Goal: Check status: Check status

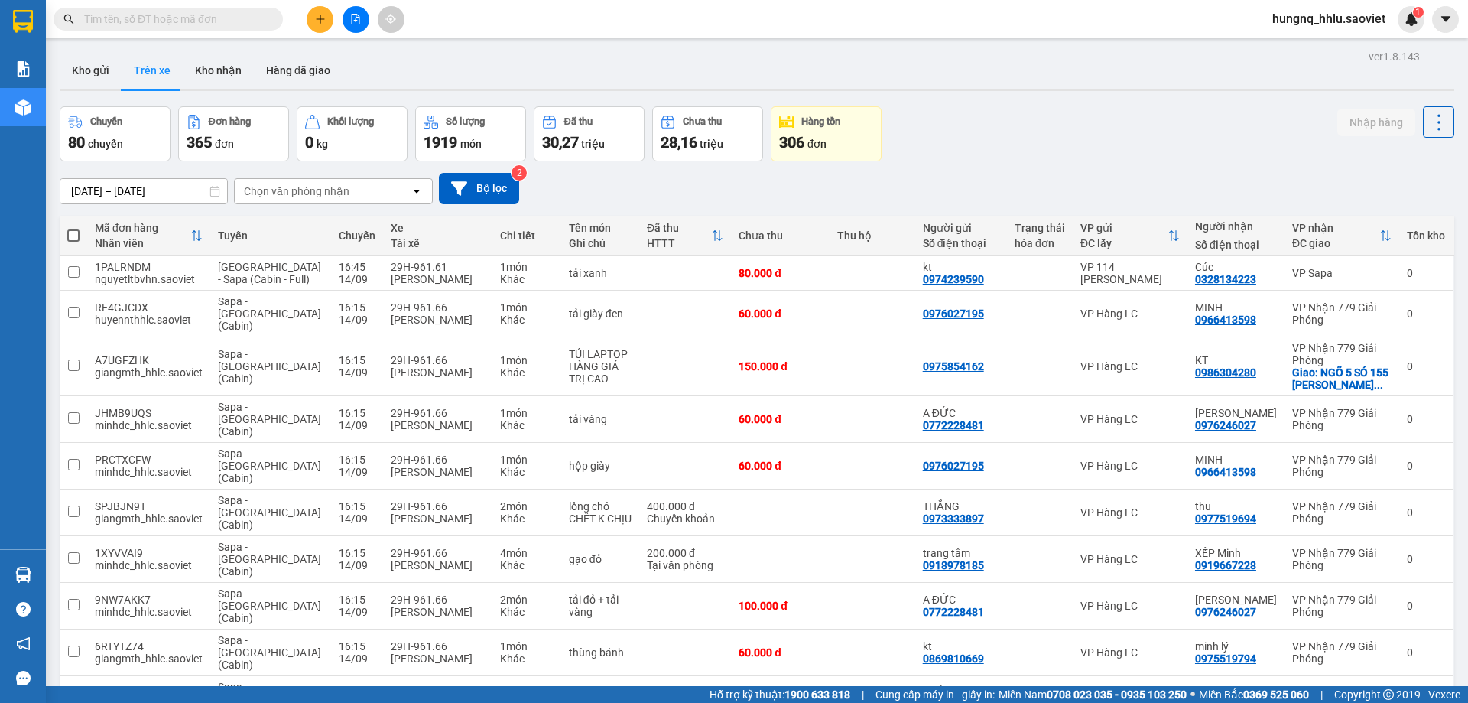
click at [268, 191] on div "Chọn văn phòng nhận" at bounding box center [297, 191] width 106 height 15
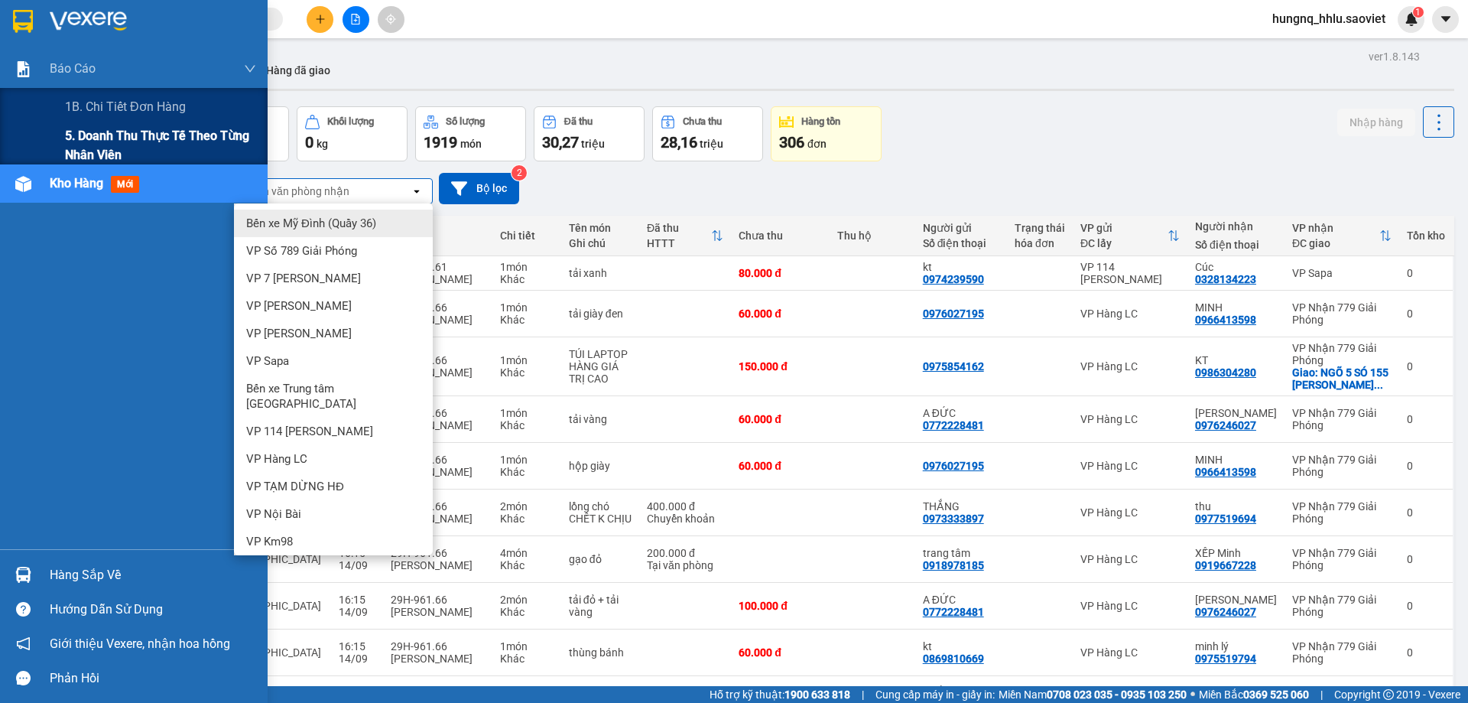
click at [74, 141] on span "5. Doanh thu thực tế theo từng nhân viên" at bounding box center [160, 145] width 191 height 38
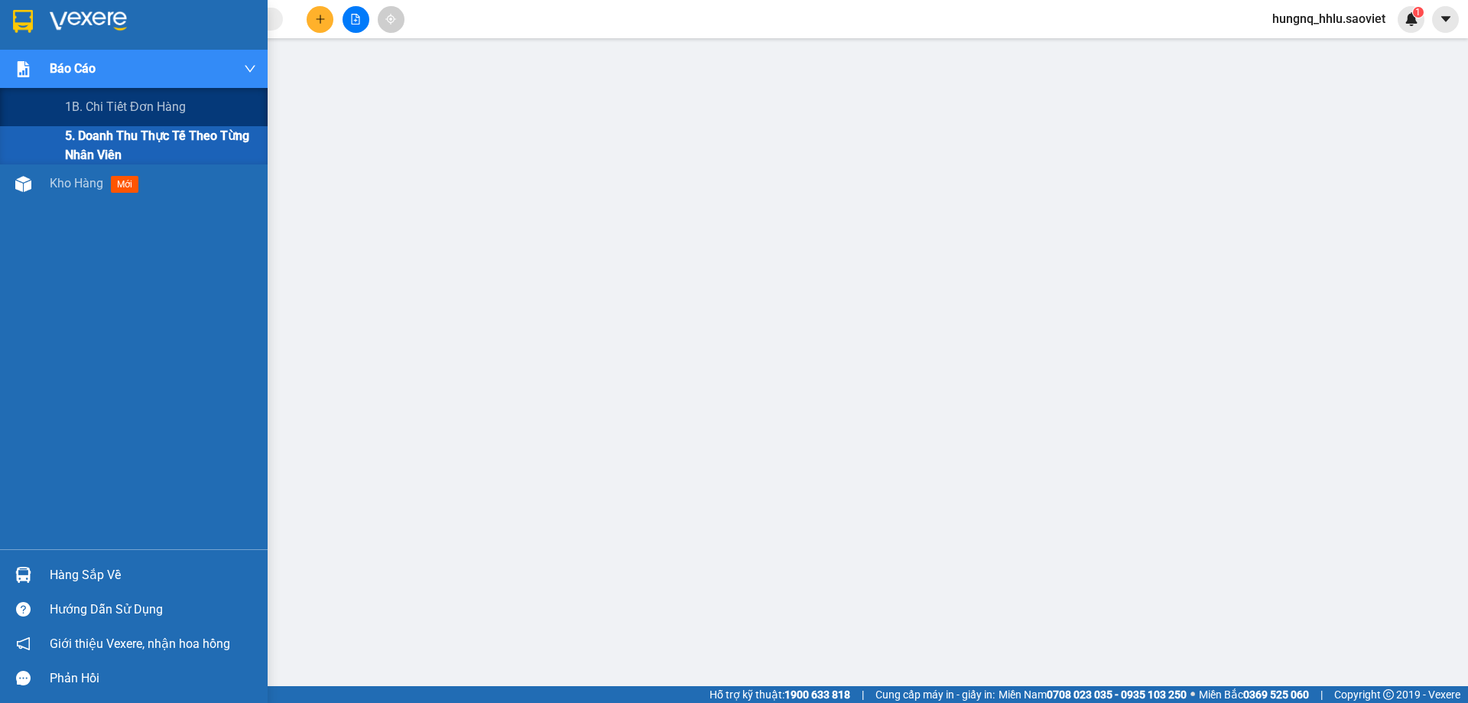
click at [90, 144] on span "5. Doanh thu thực tế theo từng nhân viên" at bounding box center [160, 145] width 191 height 38
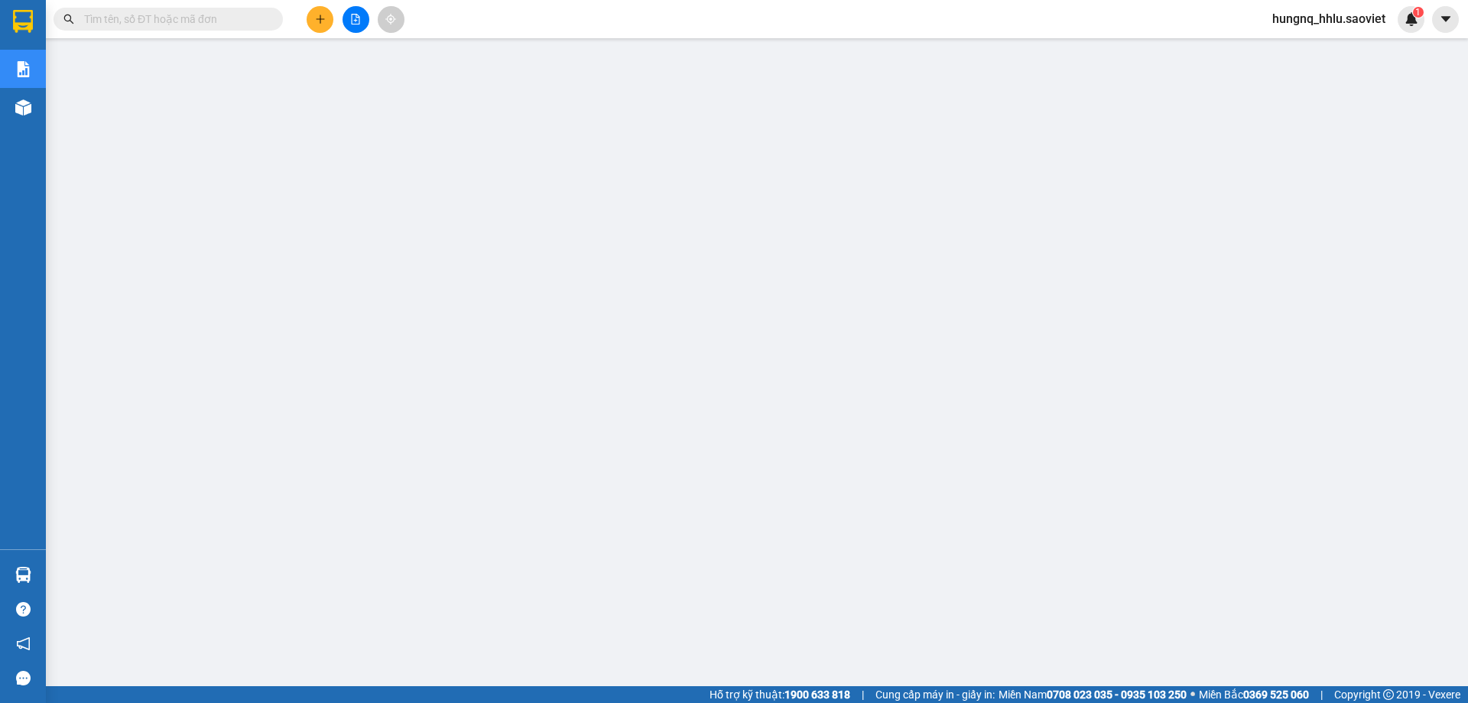
click at [154, 18] on input "text" at bounding box center [174, 19] width 181 height 17
paste input "J2WATPHW"
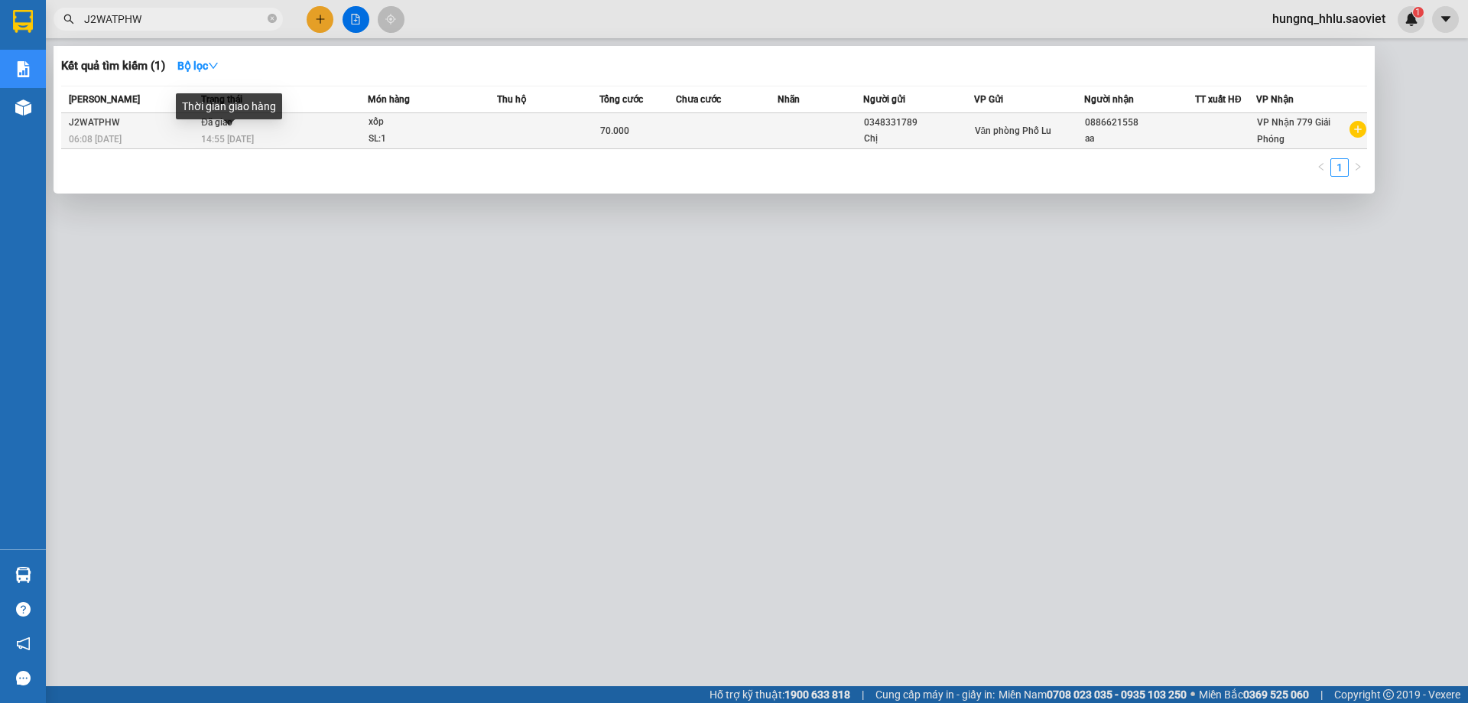
type input "J2WATPHW"
click at [228, 145] on span "14:55 [DATE]" at bounding box center [227, 139] width 53 height 11
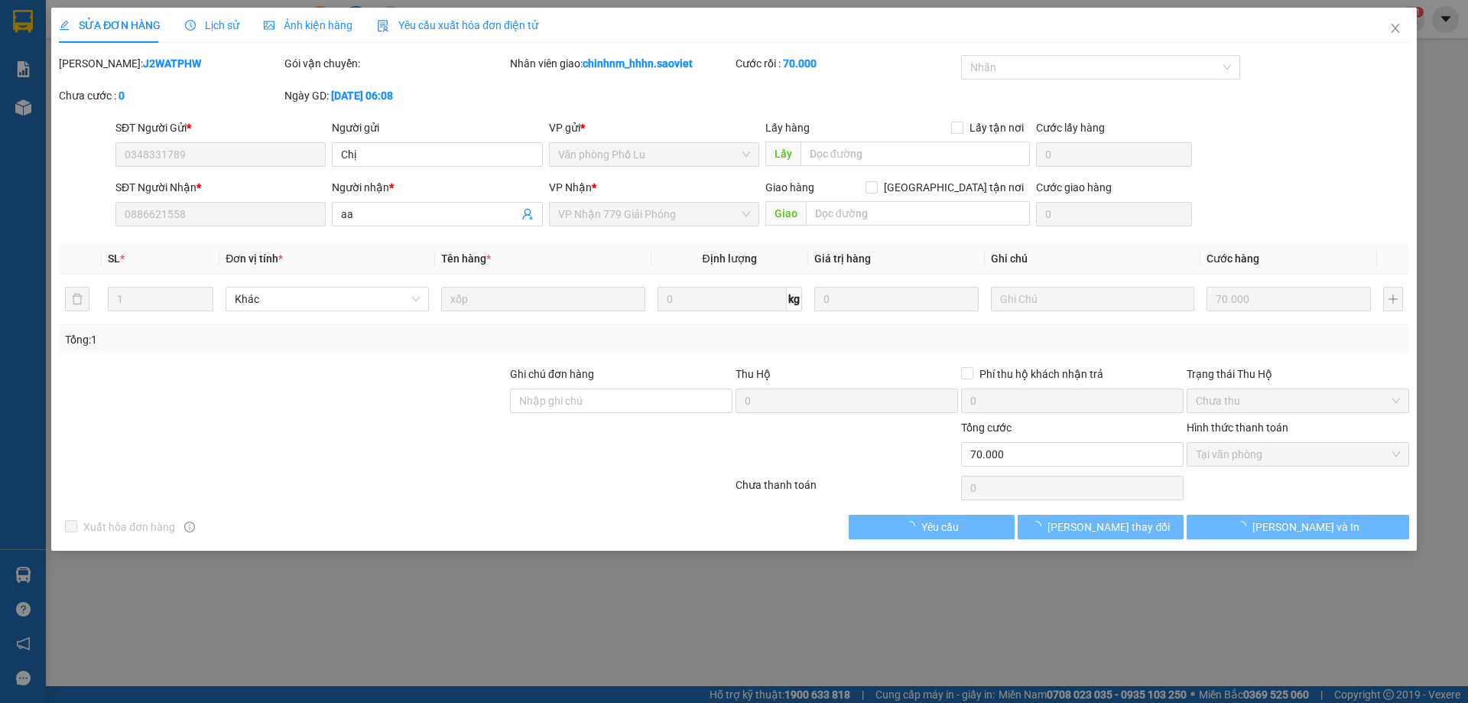
type input "0348331789"
type input "Chị"
type input "0886621558"
type input "aa"
type input "70.000"
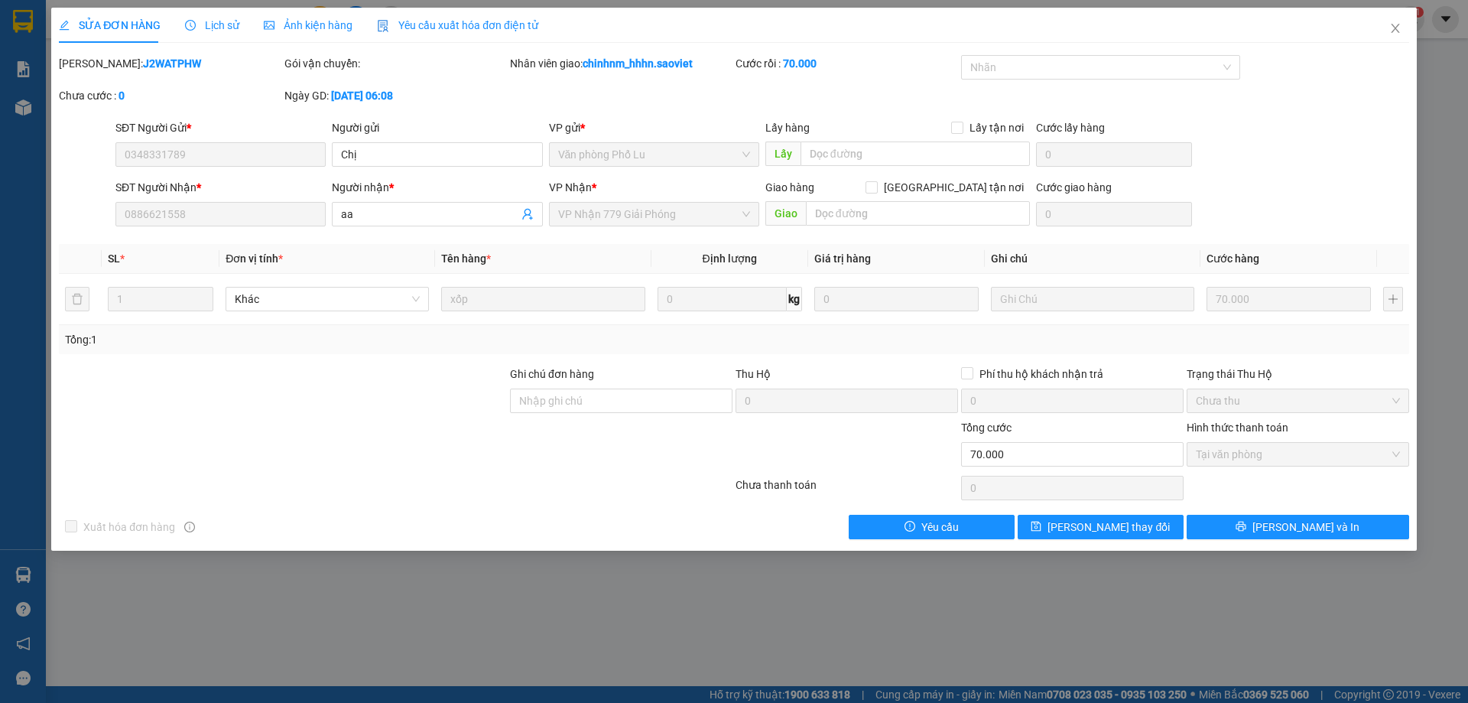
click at [210, 25] on span "Lịch sử" at bounding box center [212, 25] width 54 height 12
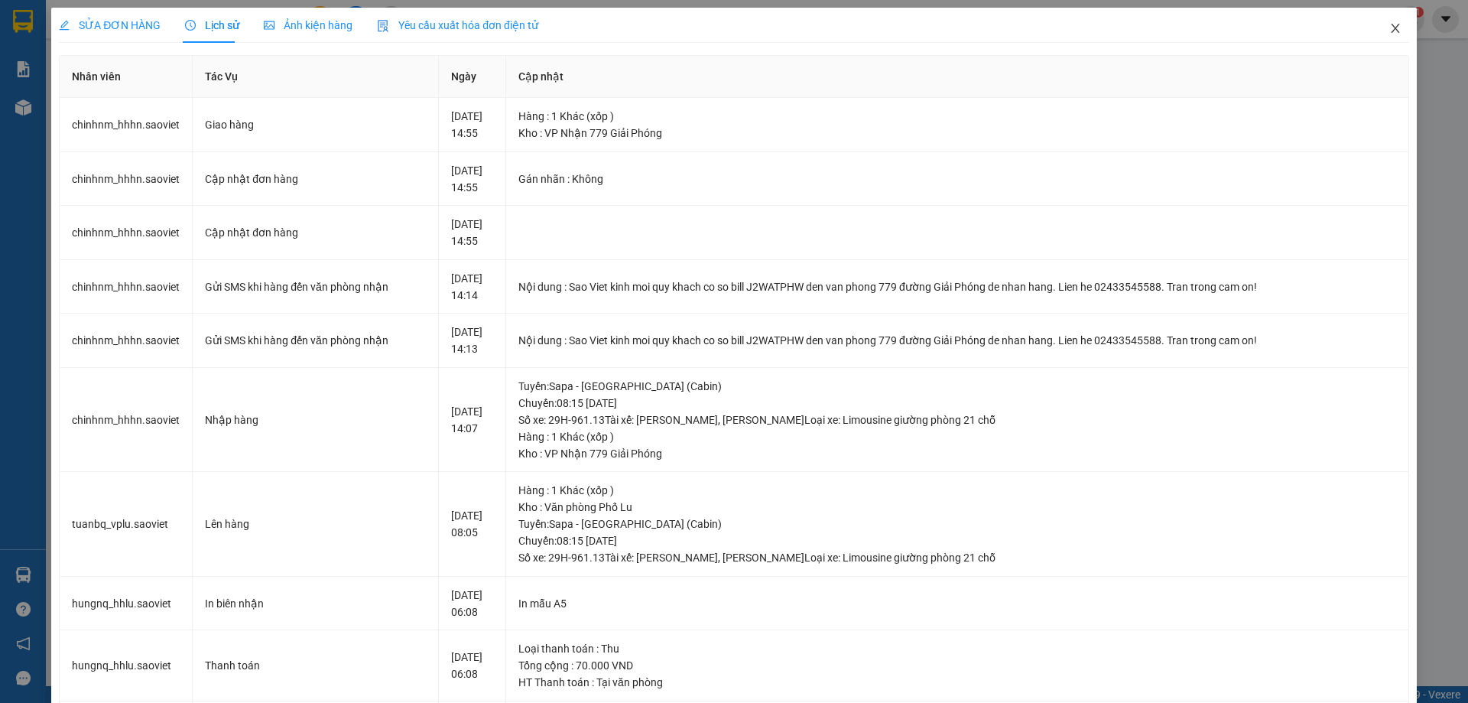
click at [1390, 33] on icon "close" at bounding box center [1396, 28] width 12 height 12
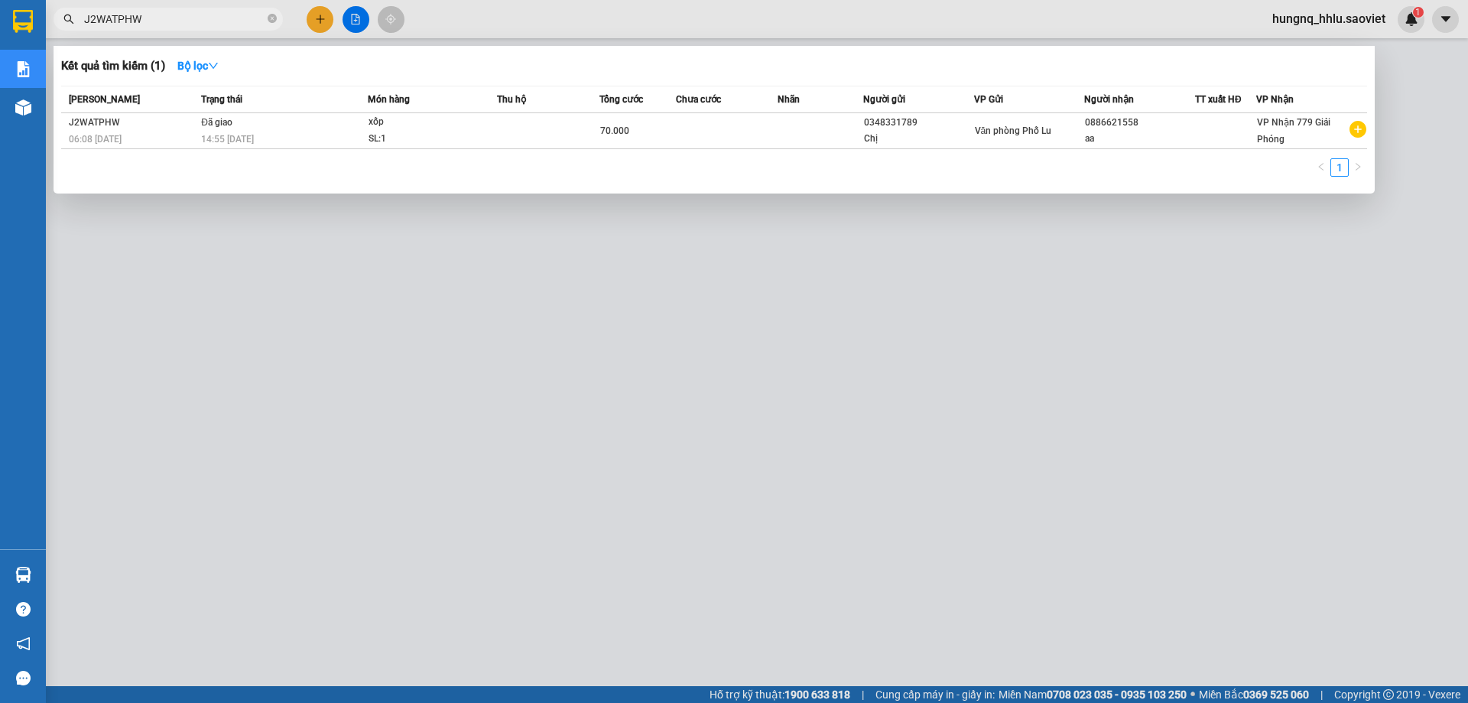
click at [164, 24] on input "J2WATPHW" at bounding box center [174, 19] width 181 height 17
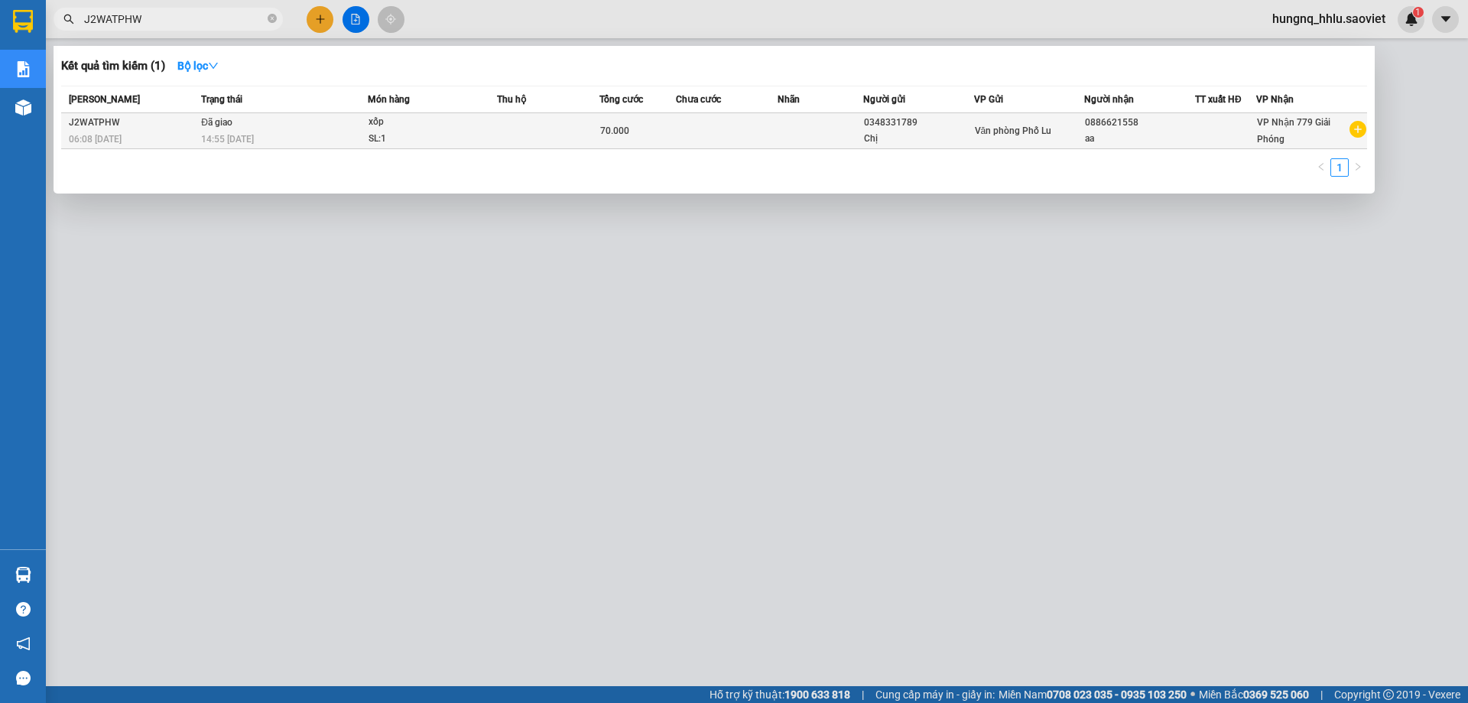
click at [106, 134] on span "06:08 [DATE]" at bounding box center [95, 139] width 53 height 11
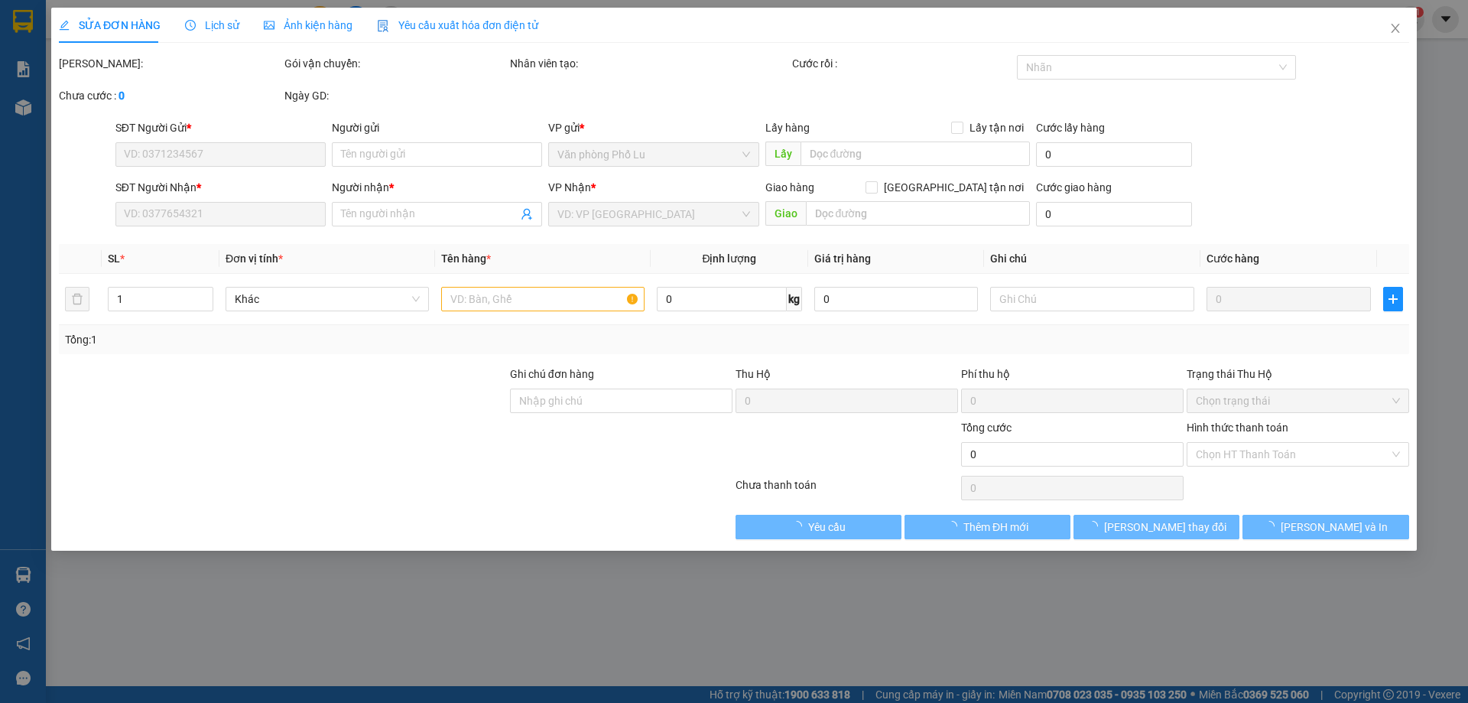
type input "0348331789"
type input "Chị"
type input "0886621558"
type input "aa"
type input "70.000"
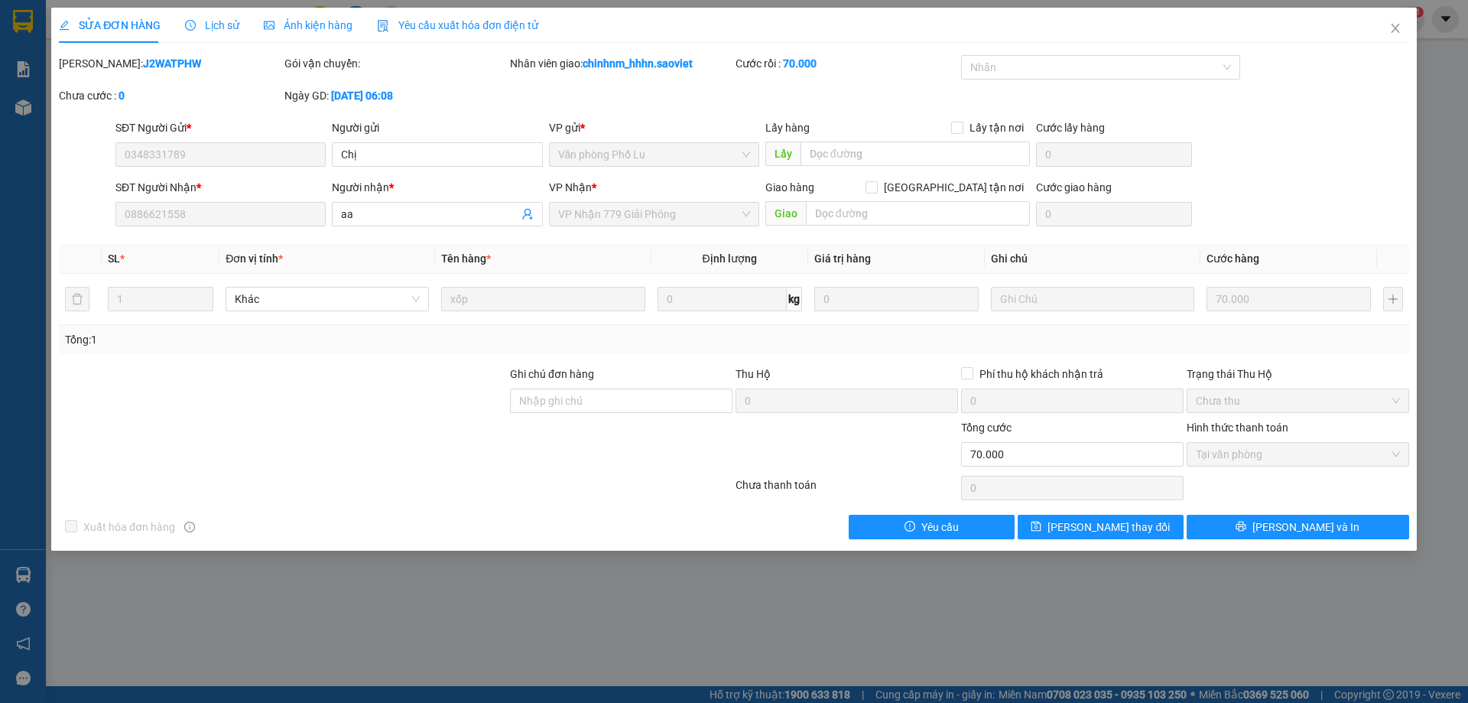
click at [231, 28] on span "Lịch sử" at bounding box center [212, 25] width 54 height 12
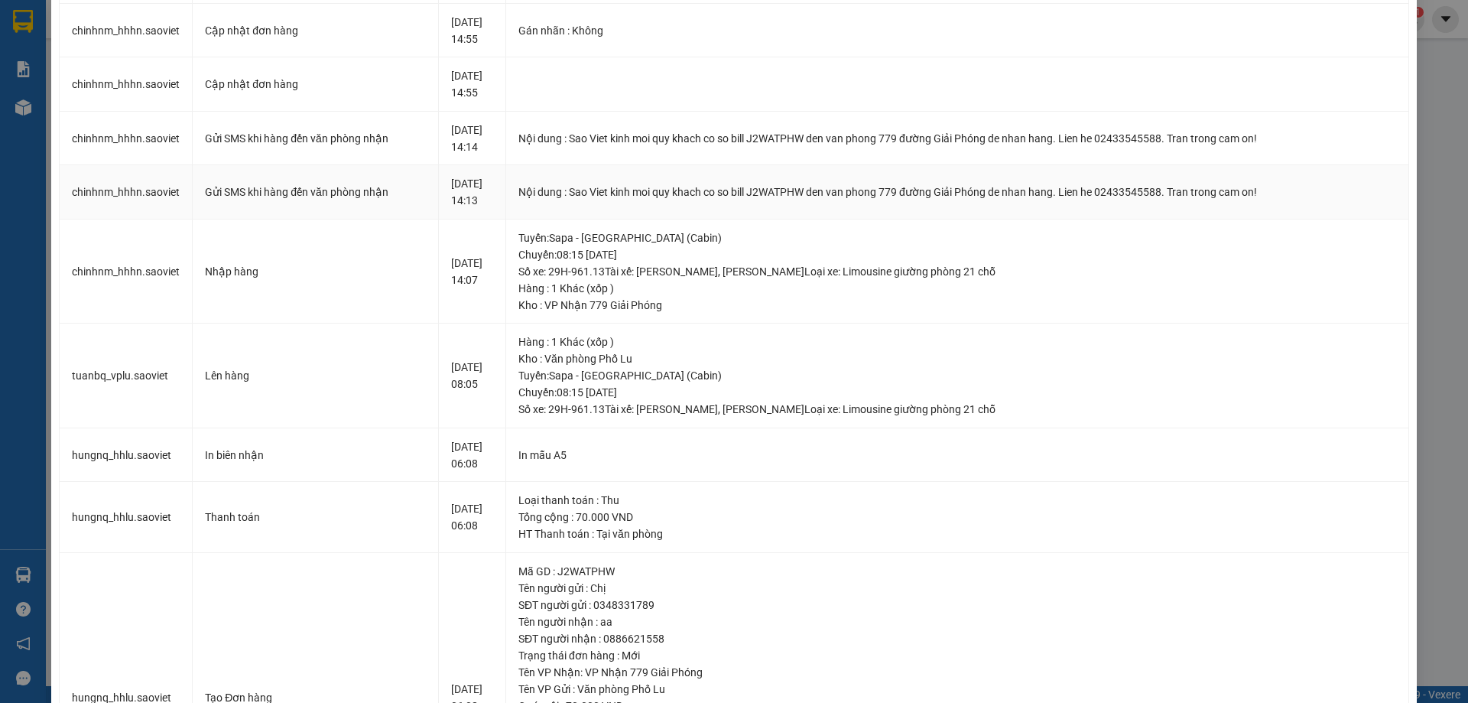
scroll to position [317, 0]
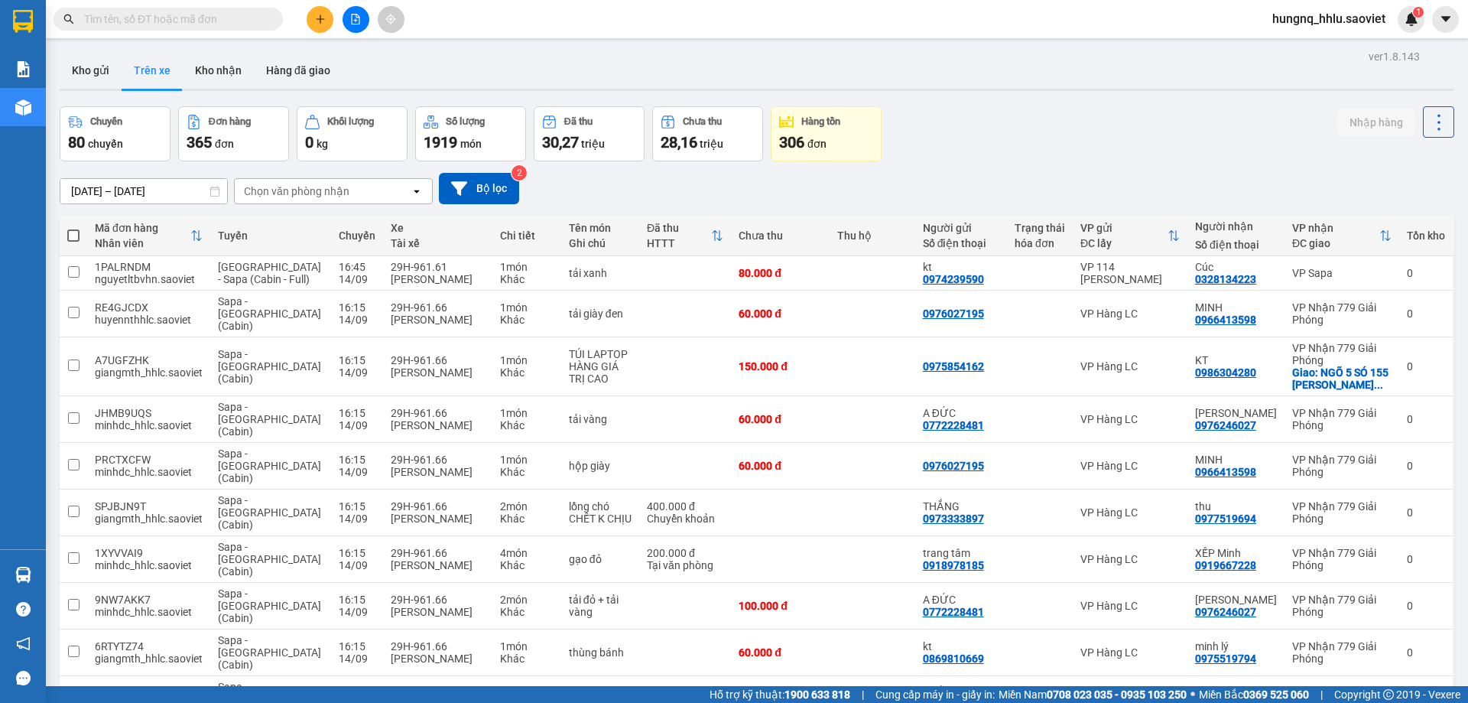
click at [120, 16] on input "text" at bounding box center [174, 19] width 181 height 17
paste input "R6WJ4C2L"
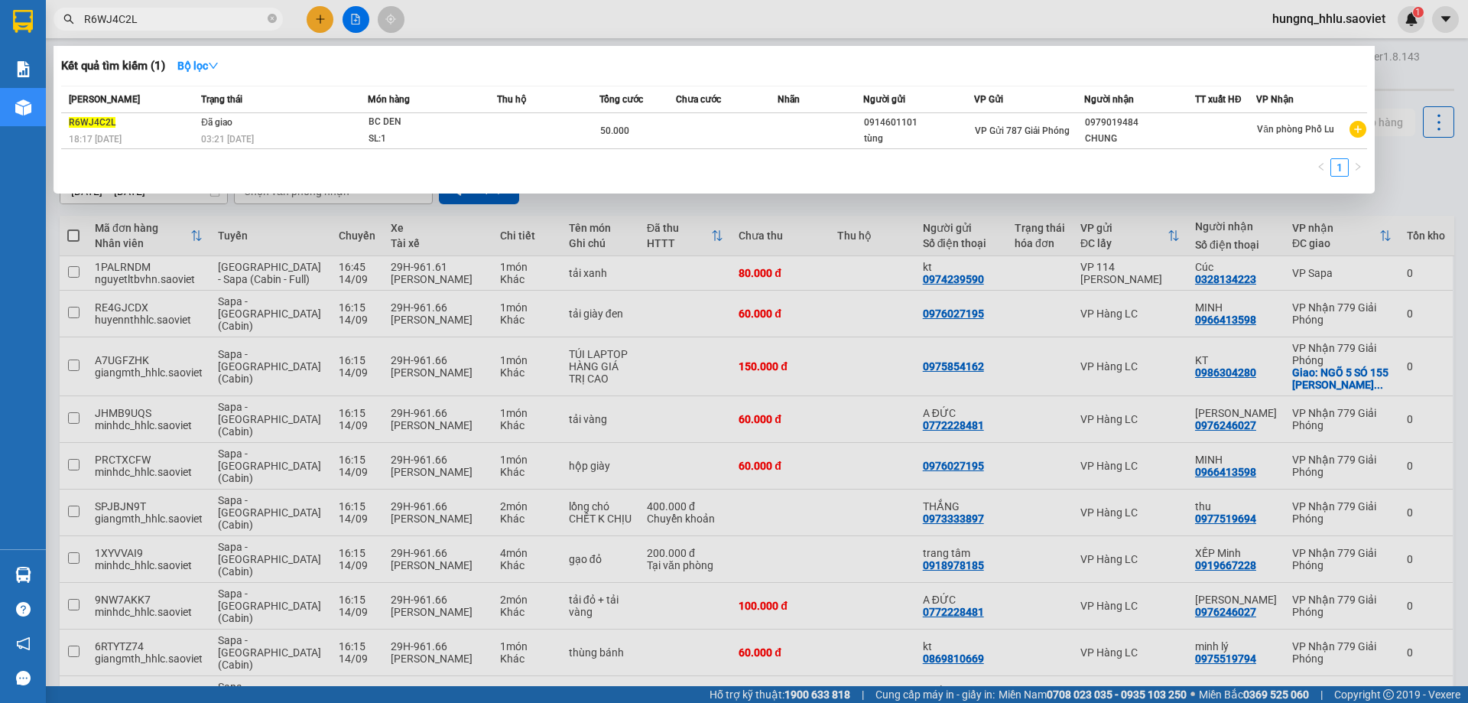
type input "R6WJ4C2L"
click at [1003, 659] on div at bounding box center [734, 351] width 1468 height 703
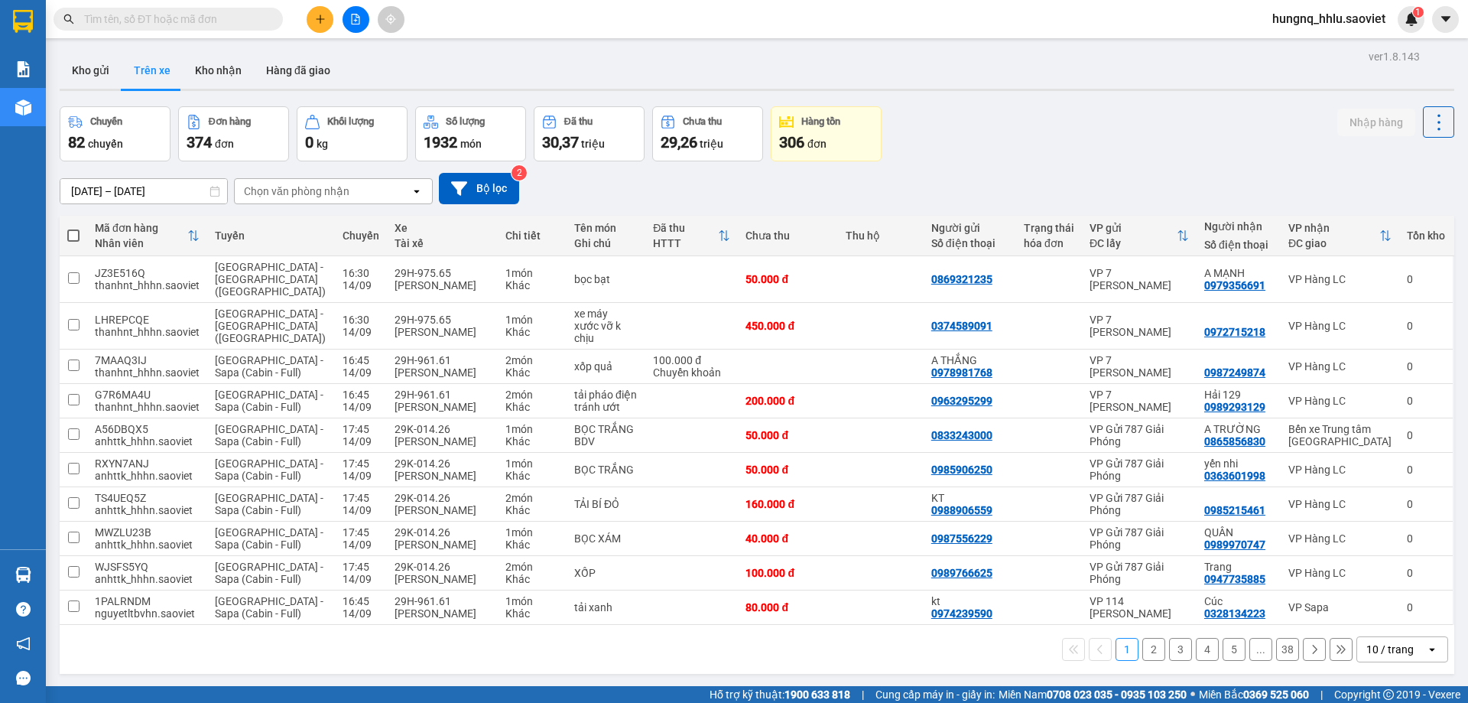
click at [257, 190] on div "Chọn văn phòng nhận" at bounding box center [297, 191] width 106 height 15
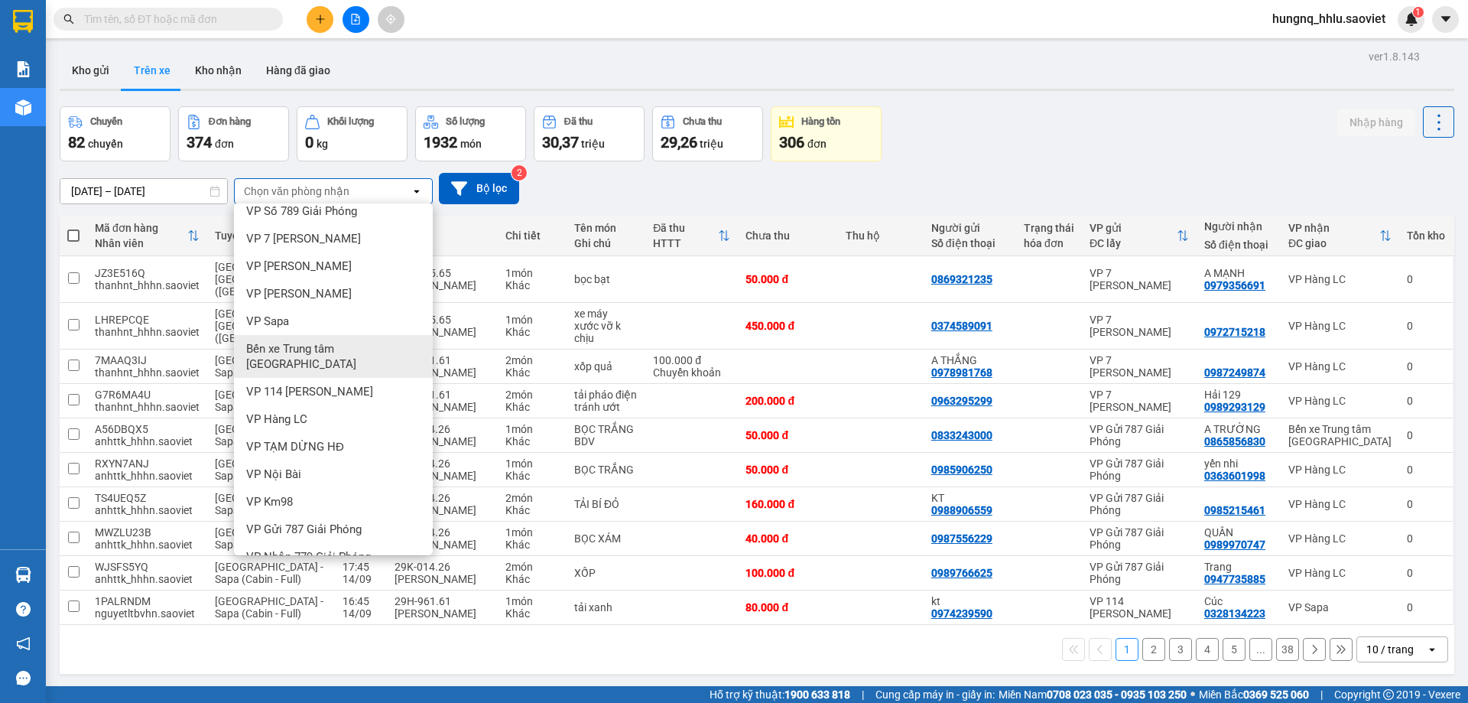
scroll to position [73, 0]
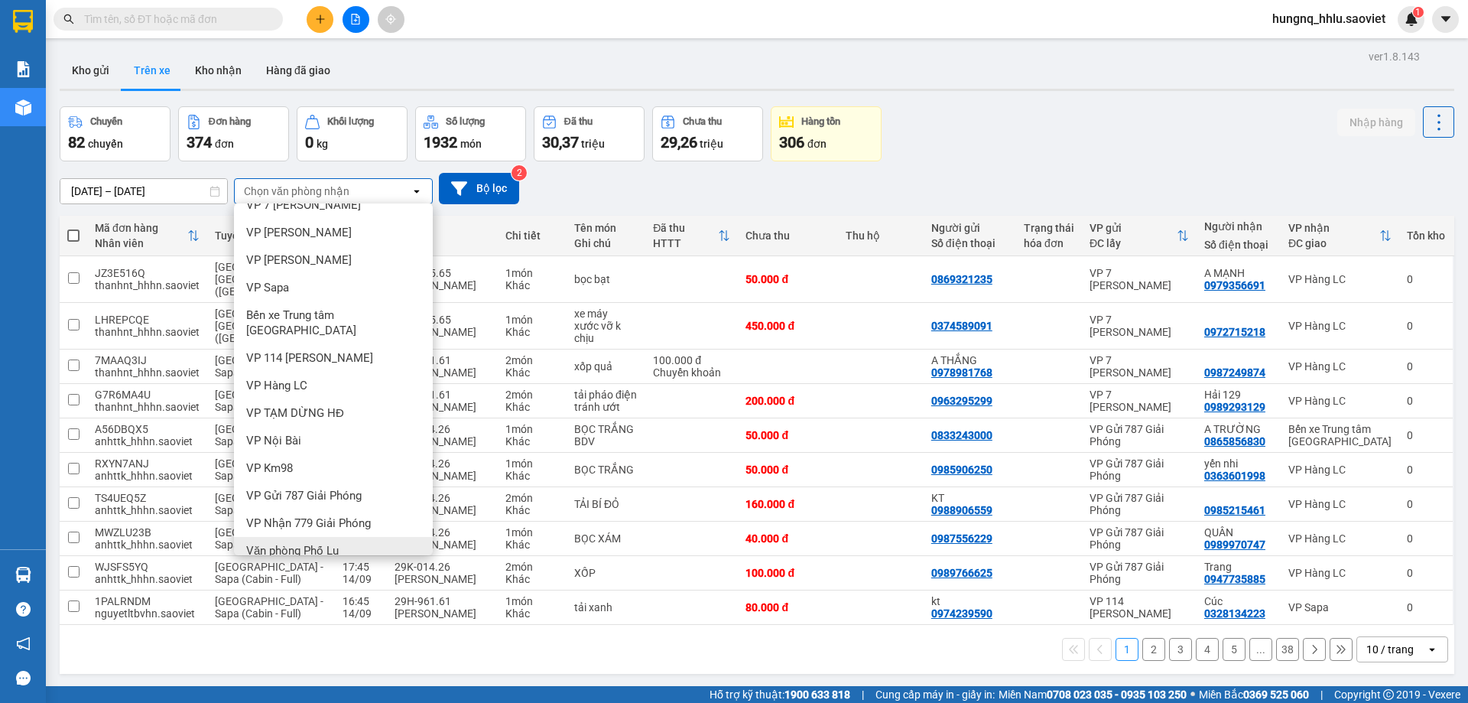
click at [249, 543] on span "Văn phòng Phố Lu" at bounding box center [292, 550] width 93 height 15
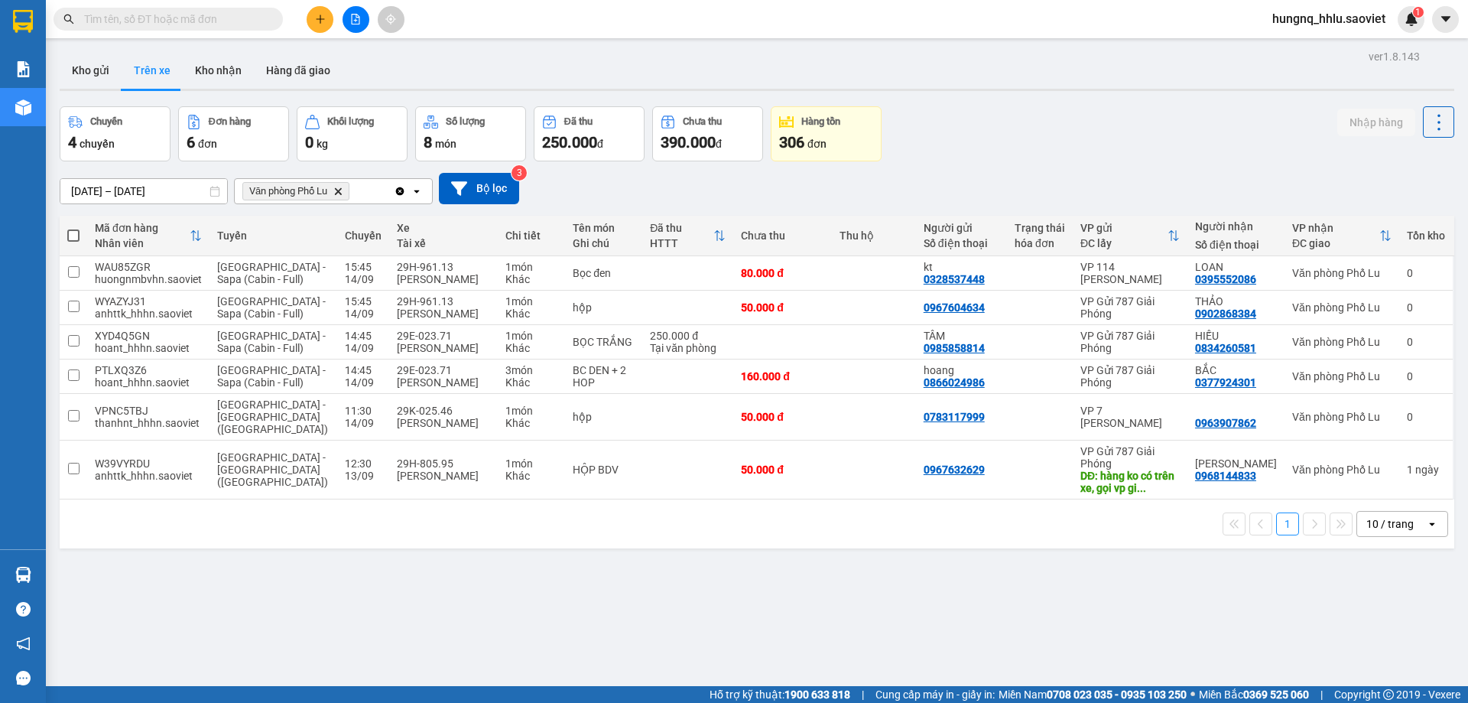
click at [382, 214] on div "12/09/2025 – 14/09/2025 Press the down arrow key to interact with the calendar …" at bounding box center [757, 188] width 1395 height 54
click at [148, 196] on input "[DATE] – [DATE]" at bounding box center [143, 191] width 167 height 24
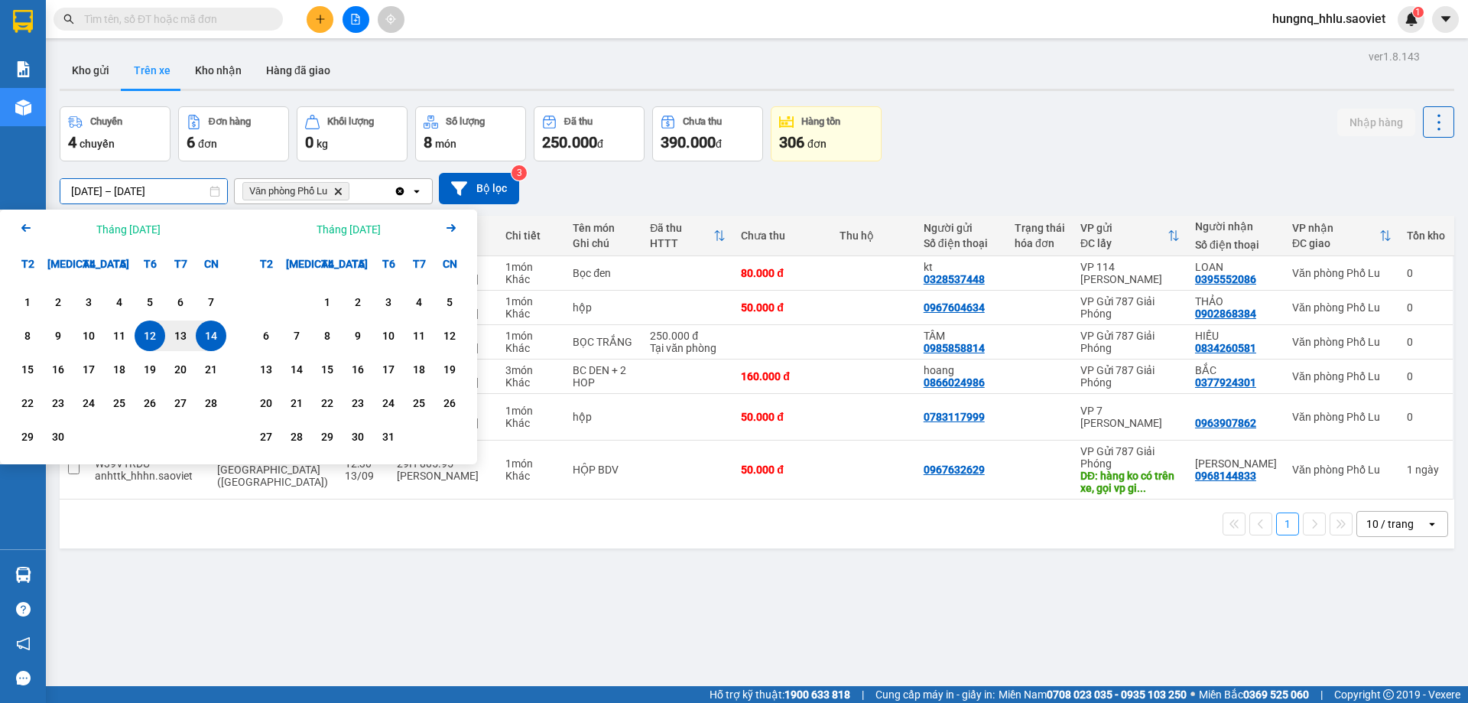
click at [214, 338] on div "14" at bounding box center [210, 336] width 21 height 18
type input "14/09/2025 – 14/09/2025"
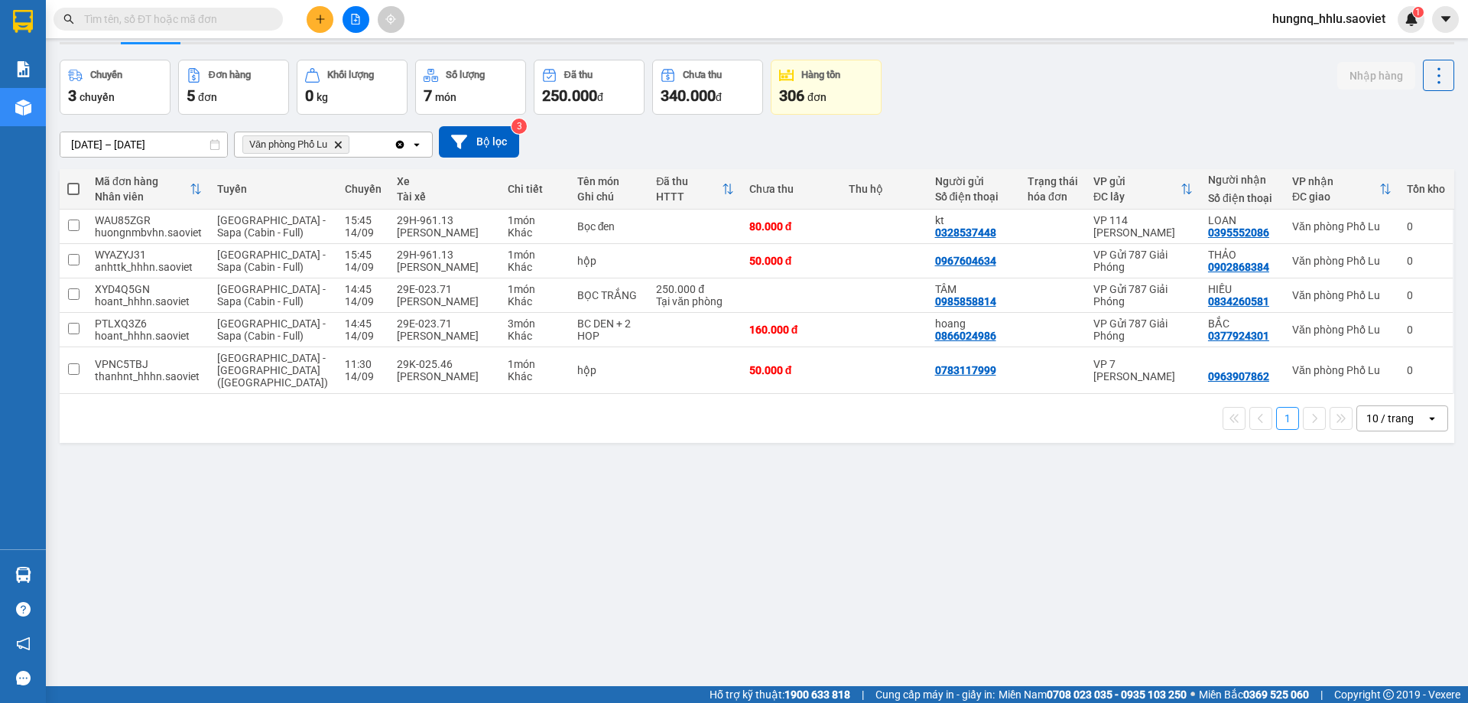
scroll to position [70, 0]
